Goal: Task Accomplishment & Management: Manage account settings

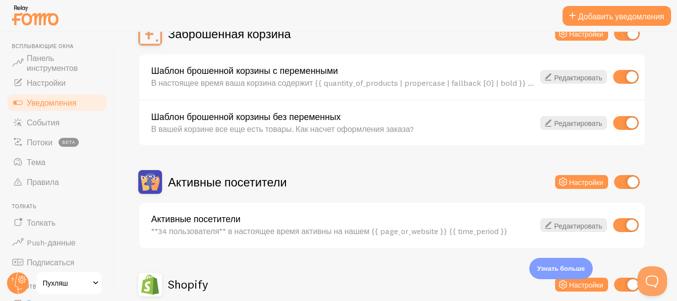
scroll to position [119, 0]
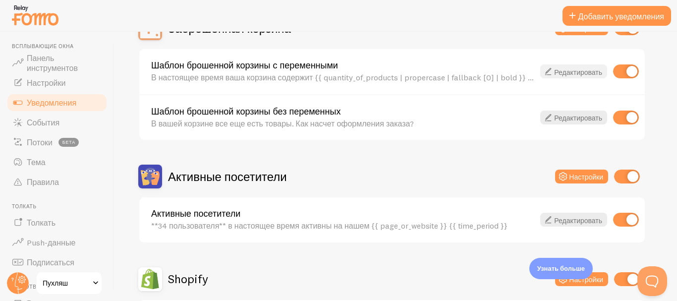
click at [558, 75] on font "Редактировать" at bounding box center [578, 71] width 48 height 9
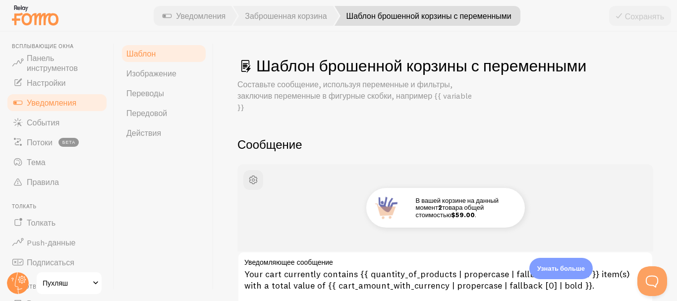
click at [78, 100] on link "Уведомления" at bounding box center [57, 103] width 102 height 20
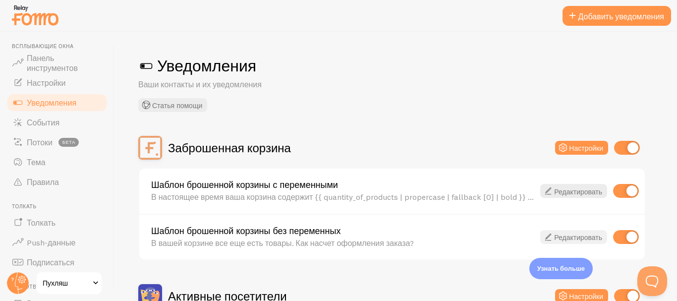
click at [559, 236] on font "Редактировать" at bounding box center [578, 237] width 48 height 9
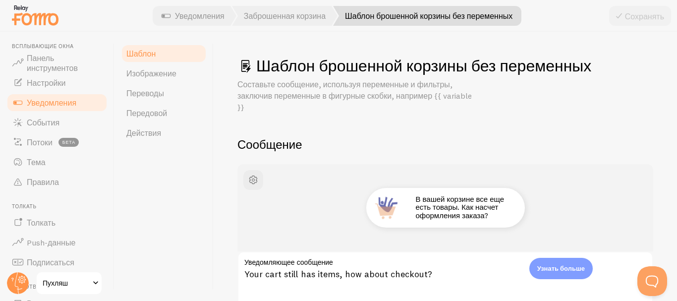
click at [85, 99] on link "Уведомления" at bounding box center [57, 103] width 102 height 20
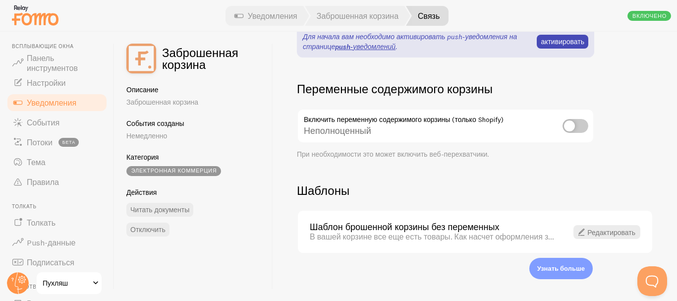
scroll to position [352, 0]
click at [71, 103] on font "Уведомления" at bounding box center [52, 103] width 50 height 10
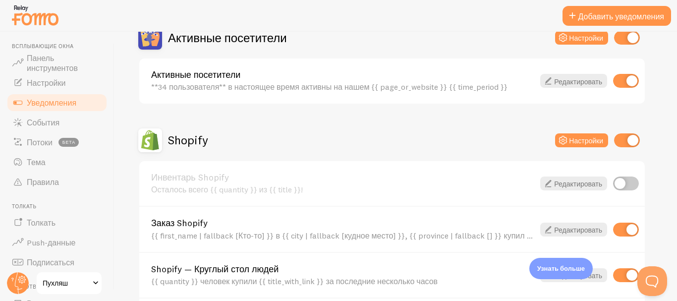
scroll to position [270, 0]
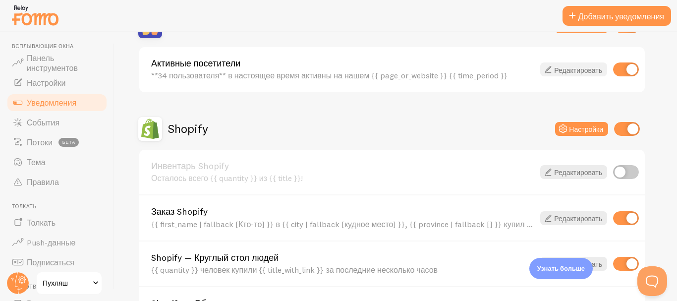
click at [563, 69] on font "Редактировать" at bounding box center [578, 69] width 48 height 9
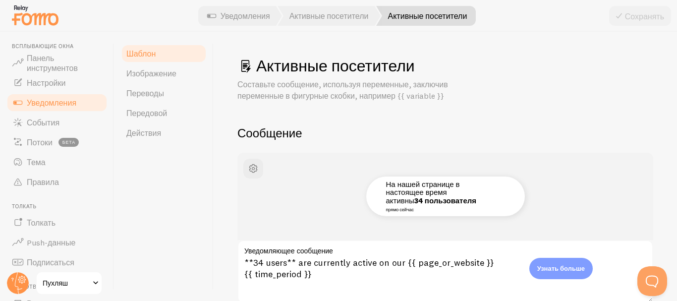
click at [64, 103] on font "Уведомления" at bounding box center [52, 103] width 50 height 10
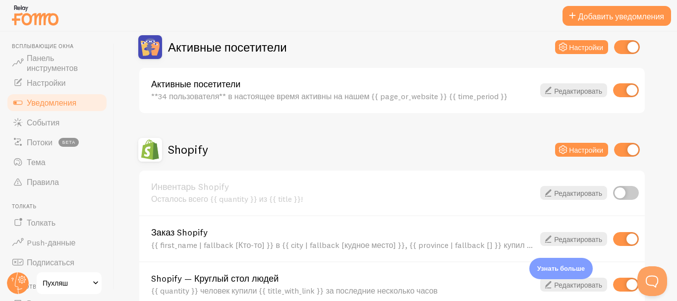
scroll to position [251, 0]
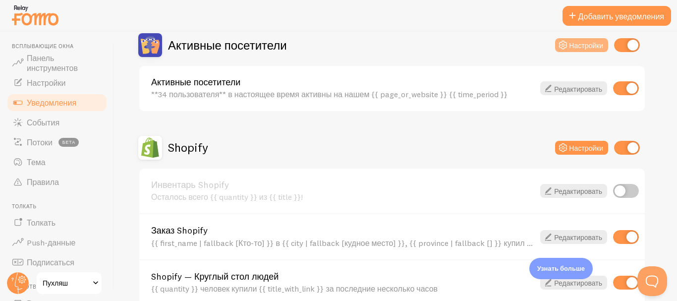
click at [589, 42] on font "Настройки" at bounding box center [586, 45] width 34 height 9
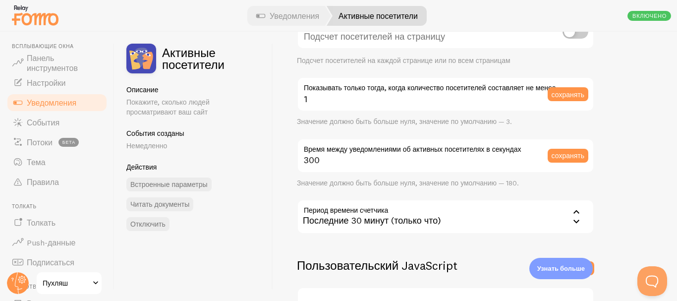
scroll to position [139, 0]
click at [67, 104] on font "Уведомления" at bounding box center [52, 103] width 50 height 10
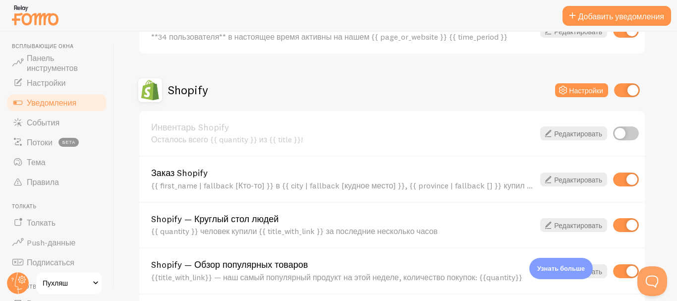
scroll to position [312, 0]
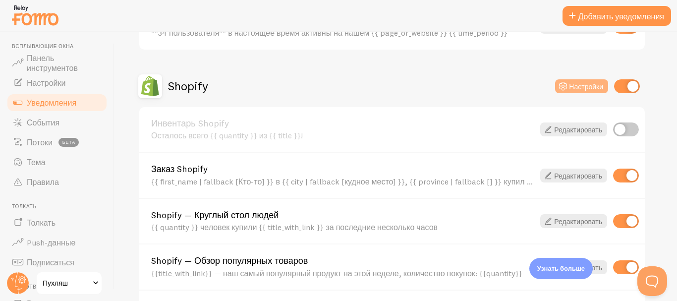
click at [580, 92] on button "Настройки" at bounding box center [581, 86] width 53 height 14
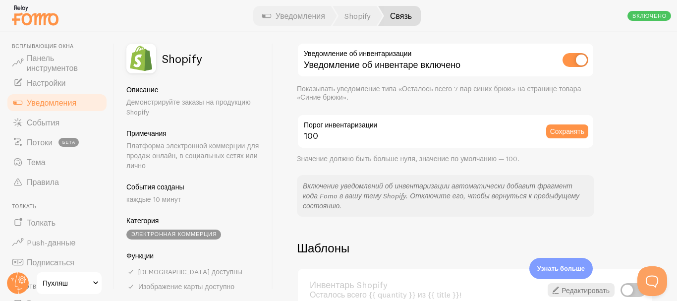
scroll to position [559, 0]
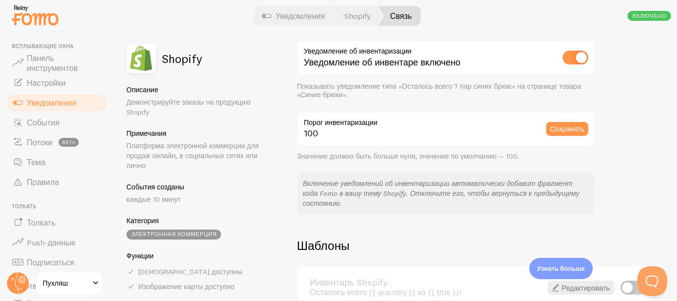
click at [44, 106] on font "Уведомления" at bounding box center [52, 103] width 50 height 10
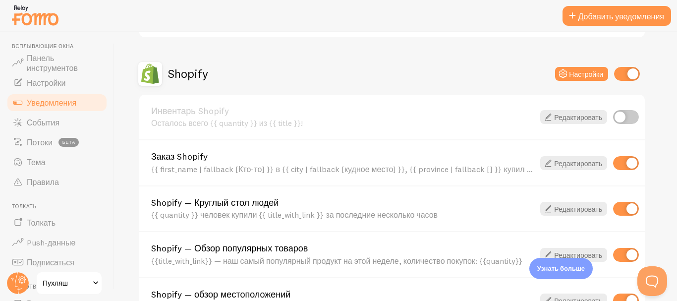
scroll to position [358, 0]
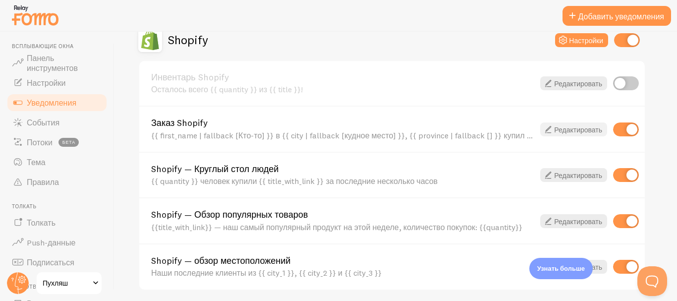
click at [569, 132] on font "Редактировать" at bounding box center [578, 129] width 48 height 9
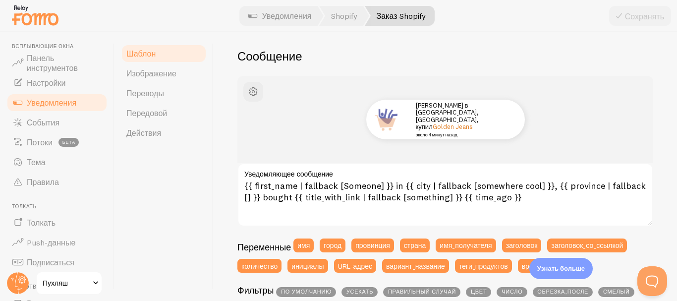
scroll to position [89, 0]
click at [189, 72] on link "Изображение" at bounding box center [163, 73] width 87 height 20
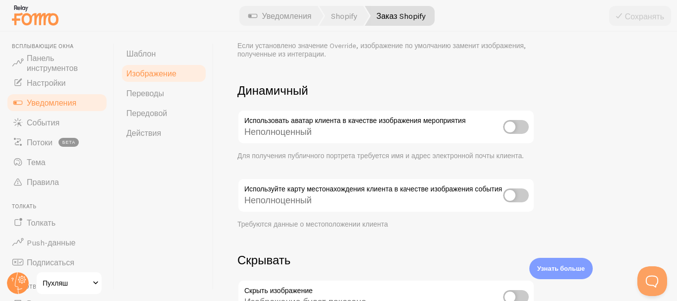
scroll to position [522, 0]
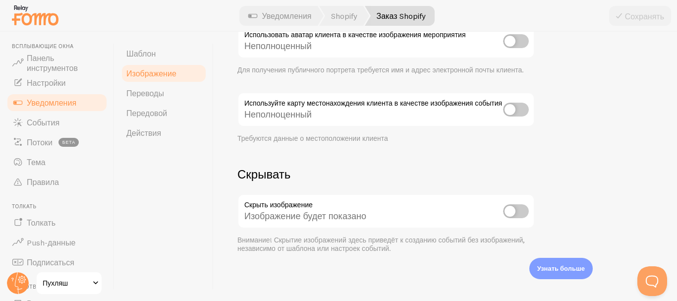
click at [512, 212] on input "checkbox" at bounding box center [516, 211] width 26 height 14
checkbox input "true"
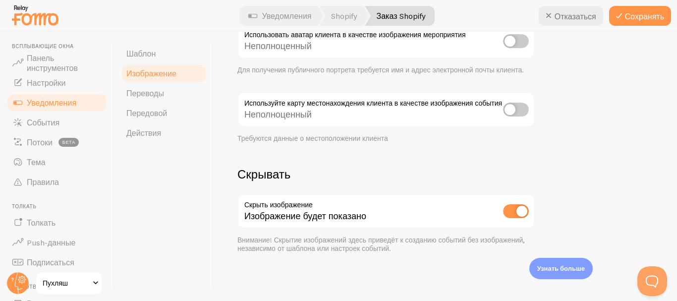
click at [78, 102] on link "Уведомления" at bounding box center [57, 103] width 102 height 20
click at [624, 20] on icon at bounding box center [619, 16] width 12 height 12
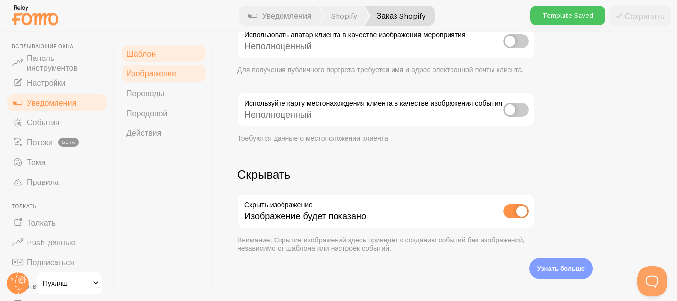
click at [143, 63] on ul "Шаблон Изображение [GEOGRAPHIC_DATA] Передовой Действия" at bounding box center [163, 93] width 87 height 99
click at [146, 59] on link "Шаблон" at bounding box center [163, 54] width 87 height 20
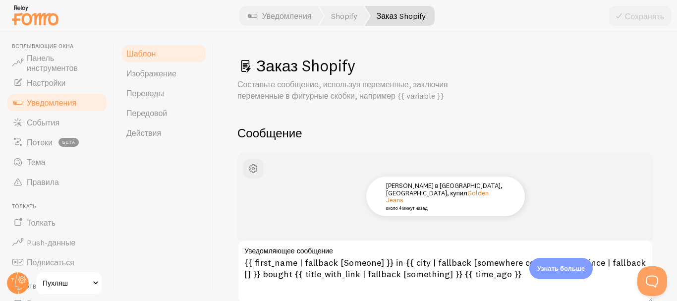
click at [71, 102] on font "Уведомления" at bounding box center [52, 103] width 50 height 10
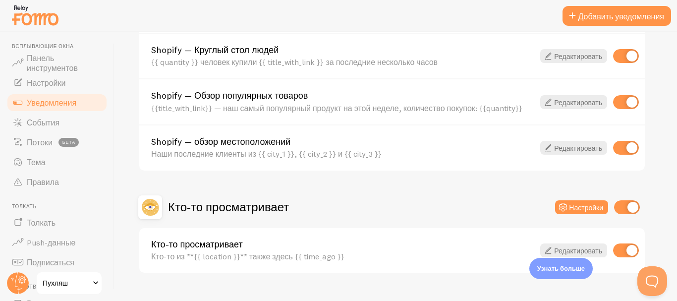
scroll to position [452, 0]
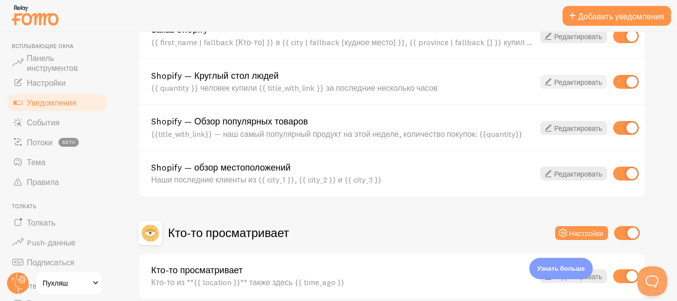
click at [573, 85] on font "Редактировать" at bounding box center [578, 82] width 48 height 9
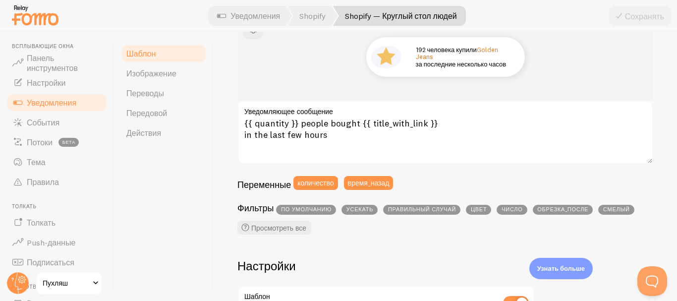
scroll to position [139, 0]
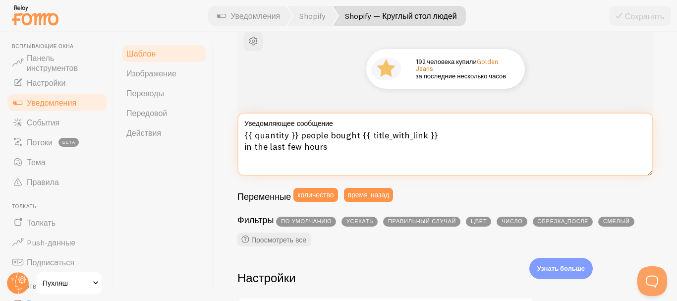
click at [288, 134] on textarea "{{ quantity }} people bought {{ title_with_link }} in the last few hours" at bounding box center [445, 144] width 416 height 63
drag, startPoint x: 297, startPoint y: 134, endPoint x: 244, endPoint y: 135, distance: 53.5
click at [244, 135] on textarea "{{ quantity }} people bought {{ title_with_link }} in the last few hours" at bounding box center [445, 144] width 416 height 63
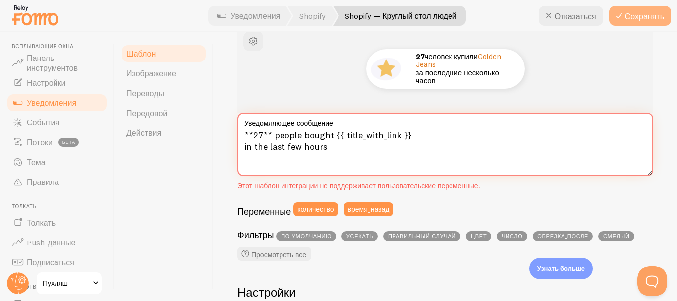
type textarea "**27** people bought {{ title_with_link }} in the last few hours"
click at [625, 15] on font "Сохранять" at bounding box center [644, 16] width 39 height 10
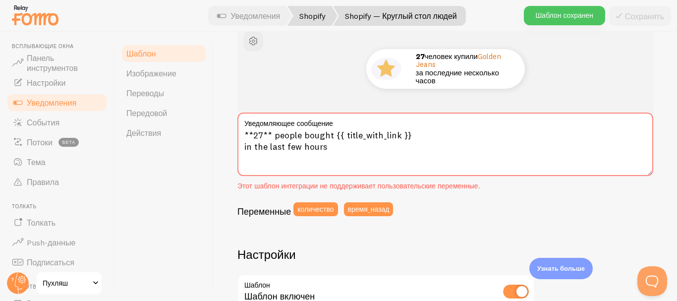
click at [301, 16] on font "Shopify" at bounding box center [312, 16] width 26 height 10
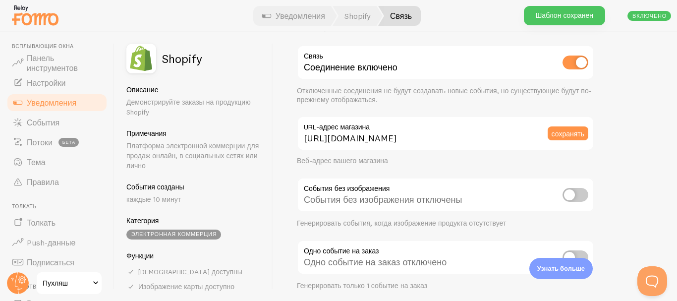
scroll to position [58, 0]
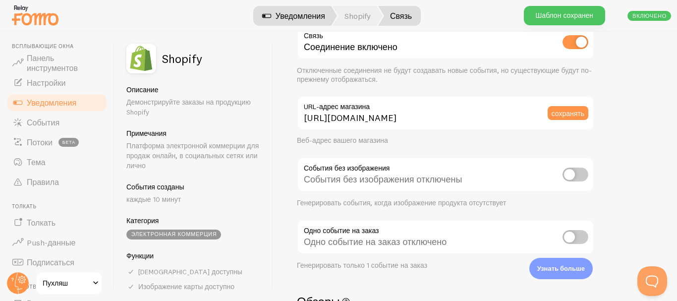
click at [312, 14] on font "Уведомления" at bounding box center [301, 16] width 50 height 10
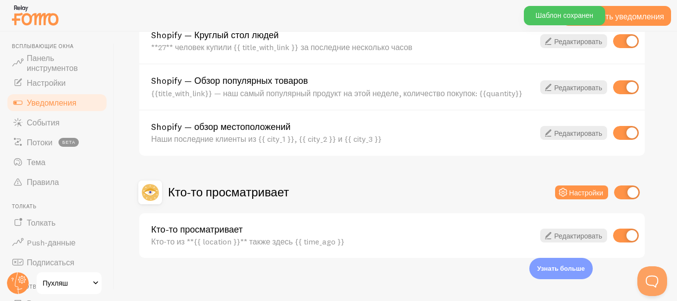
scroll to position [498, 0]
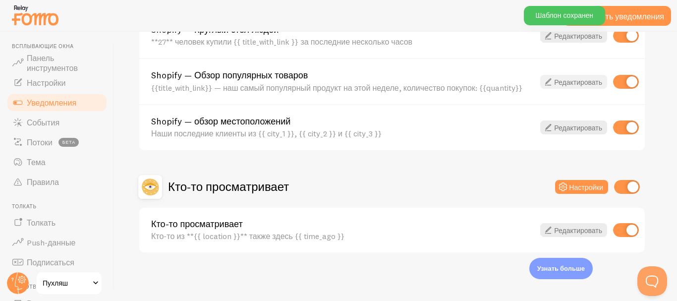
click at [583, 77] on link "Редактировать" at bounding box center [573, 82] width 67 height 14
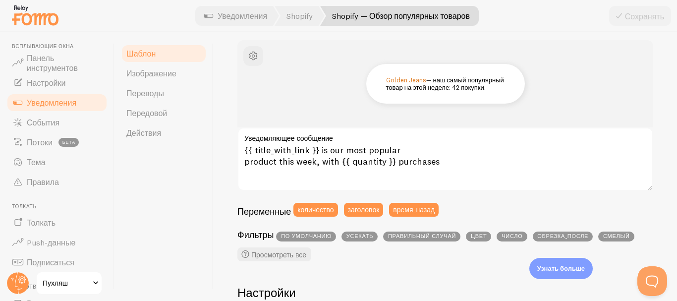
scroll to position [123, 0]
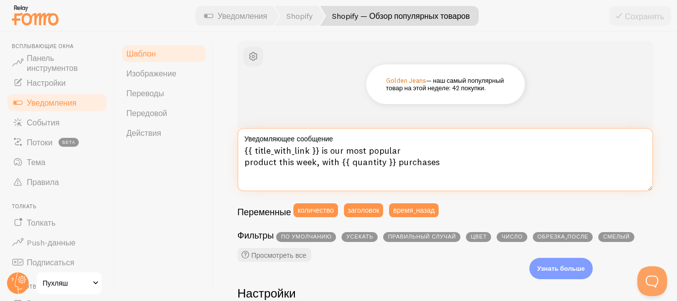
drag, startPoint x: 392, startPoint y: 162, endPoint x: 341, endPoint y: 164, distance: 50.6
click at [341, 164] on textarea "{{ title_with_link }} is our most popular product this week, with {{ quantity }…" at bounding box center [445, 159] width 416 height 63
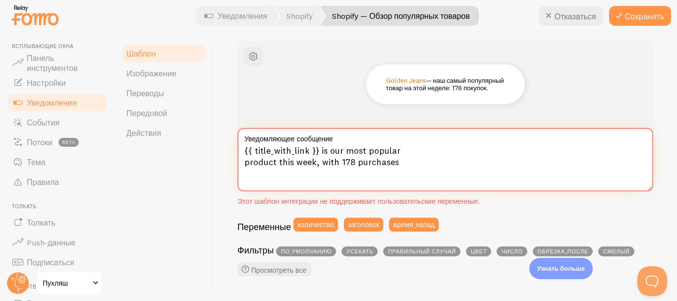
click at [400, 165] on textarea "{{ title_with_link }} is our most popular product this week, with 178 purchases" at bounding box center [445, 159] width 416 height 63
type textarea "{{ title_with_link }} is our most popular product this week, with **178 purchas…"
click at [630, 10] on button "Сохранять" at bounding box center [640, 16] width 62 height 20
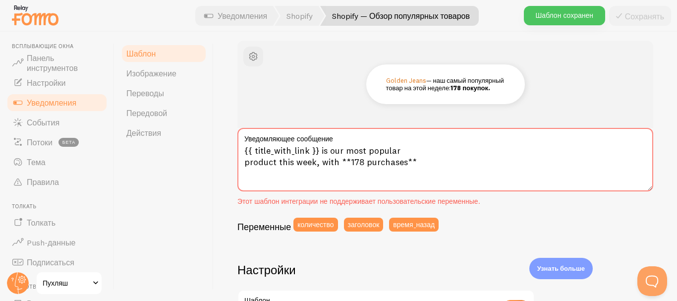
click at [72, 98] on font "Уведомления" at bounding box center [52, 103] width 50 height 10
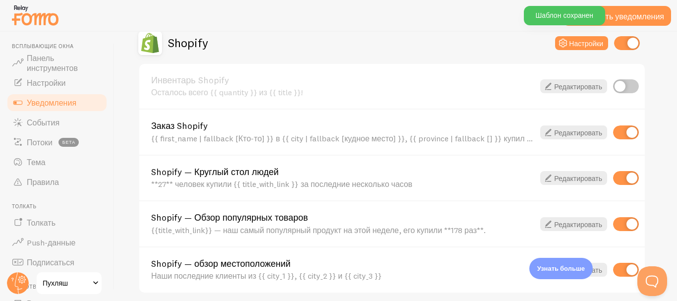
scroll to position [498, 0]
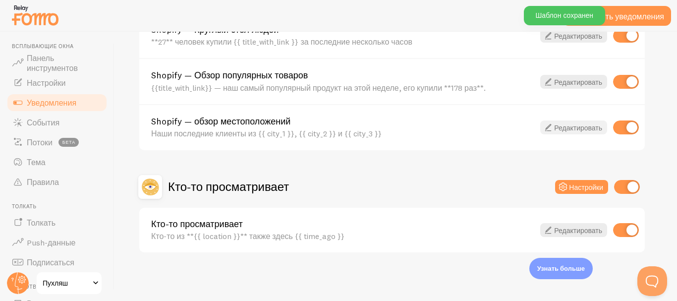
click at [574, 124] on font "Редактировать" at bounding box center [578, 127] width 48 height 9
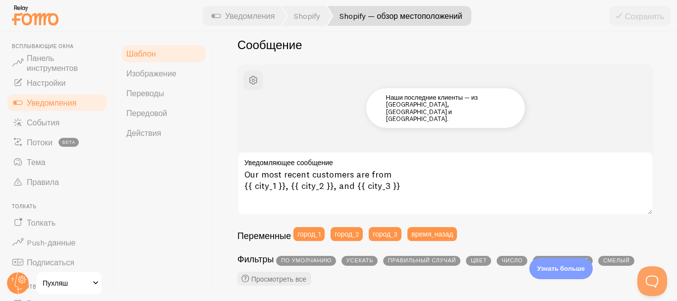
scroll to position [100, 0]
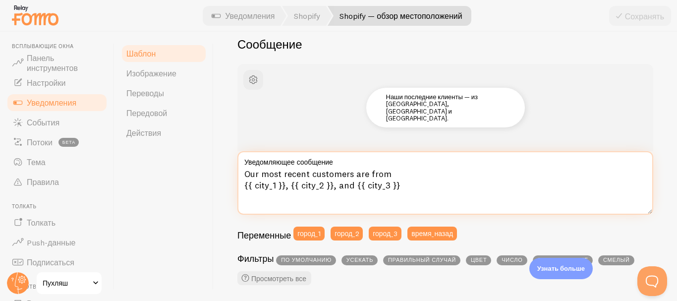
click at [395, 184] on textarea "Our most recent customers are from {{ city_1 }}, {{ city_2 }}, and {{ city_3 }}" at bounding box center [445, 182] width 416 height 63
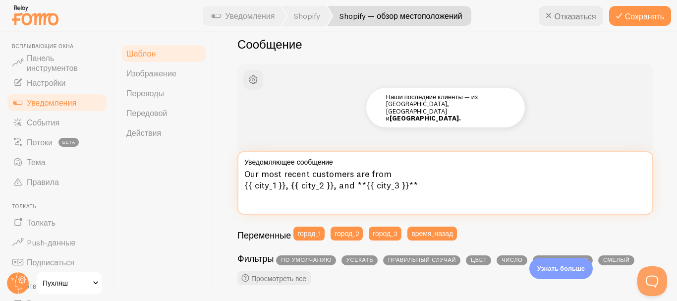
click at [331, 185] on textarea "Our most recent customers are from {{ city_1 }}, {{ city_2 }}, and **{{ city_3 …" at bounding box center [445, 182] width 416 height 63
click at [291, 185] on textarea "Our most recent customers are from {{ city_1 }}, {{ city_2 }}**, and **{{ city_…" at bounding box center [445, 182] width 416 height 63
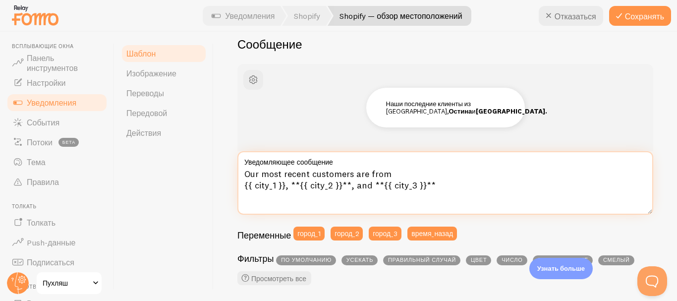
drag, startPoint x: 291, startPoint y: 185, endPoint x: 285, endPoint y: 189, distance: 7.8
click at [285, 189] on textarea "Our most recent customers are from {{ city_1 }}, **{{ city_2 }}**, and **{{ cit…" at bounding box center [445, 182] width 416 height 63
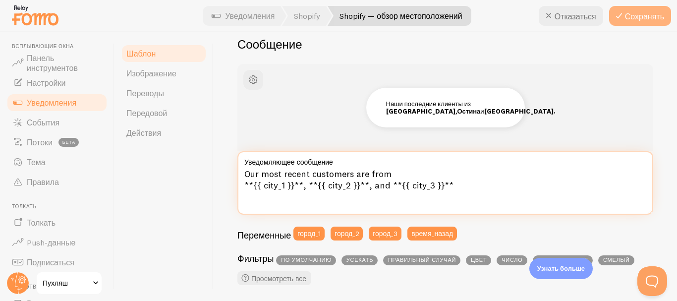
type textarea "Our most recent customers are from **{{ city_1 }}**, **{{ city_2 }}**, and **{{…"
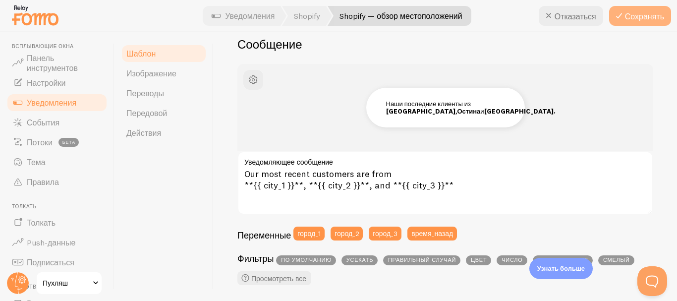
click at [642, 13] on font "Сохранять" at bounding box center [644, 16] width 39 height 10
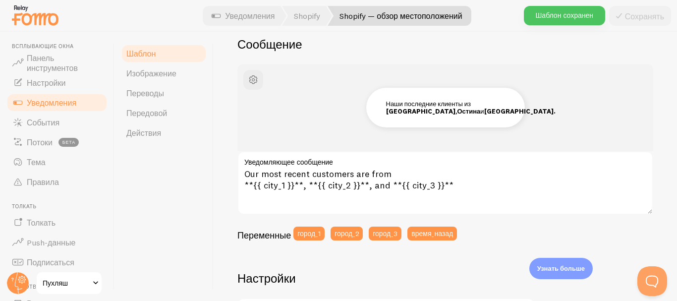
click at [260, 3] on div at bounding box center [338, 16] width 677 height 32
click at [255, 12] on font "Уведомления" at bounding box center [250, 16] width 50 height 10
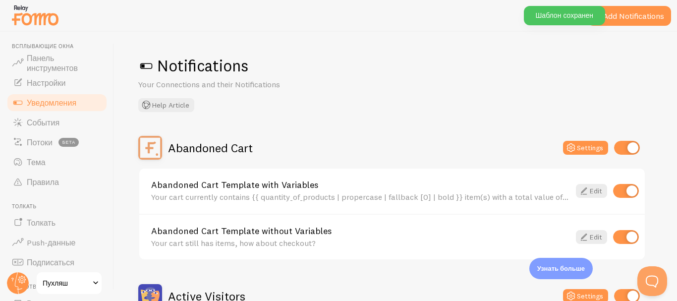
scroll to position [498, 0]
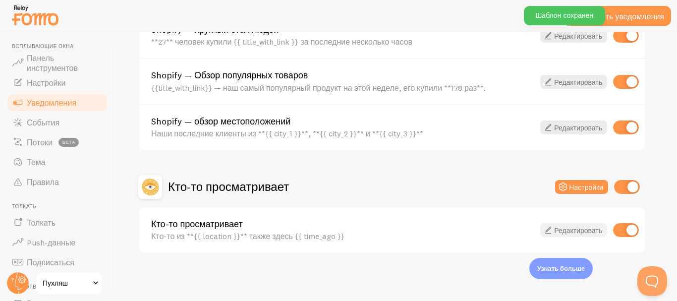
click at [560, 229] on font "Редактировать" at bounding box center [578, 230] width 48 height 9
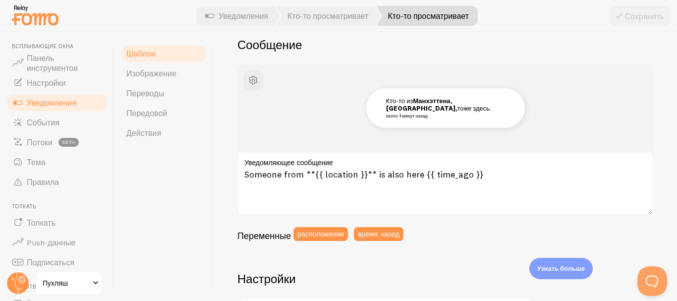
scroll to position [85, 0]
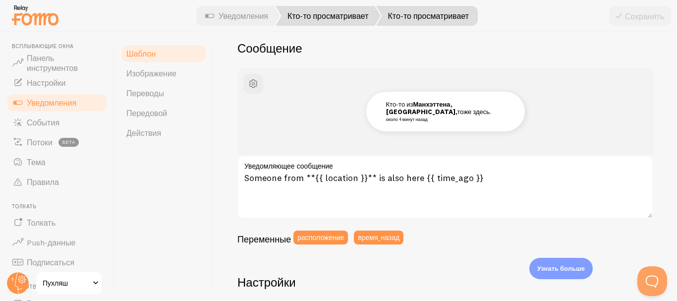
click at [293, 18] on font "Кто-то просматривает" at bounding box center [328, 16] width 81 height 10
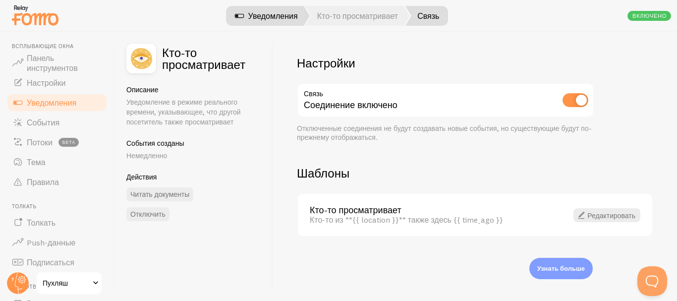
click at [260, 8] on link "Уведомления" at bounding box center [266, 16] width 87 height 20
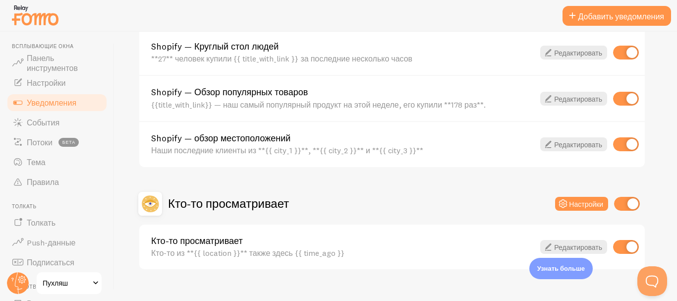
scroll to position [498, 0]
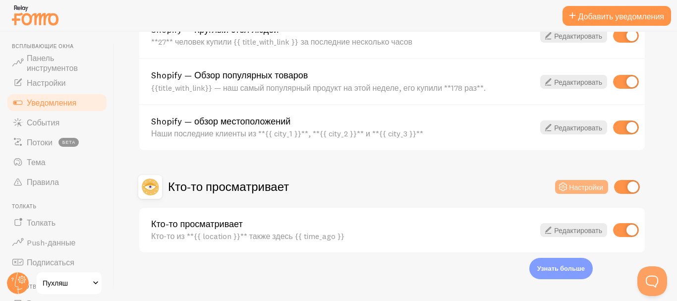
click at [581, 189] on font "Настройки" at bounding box center [586, 186] width 34 height 9
